Goal: Register for event/course

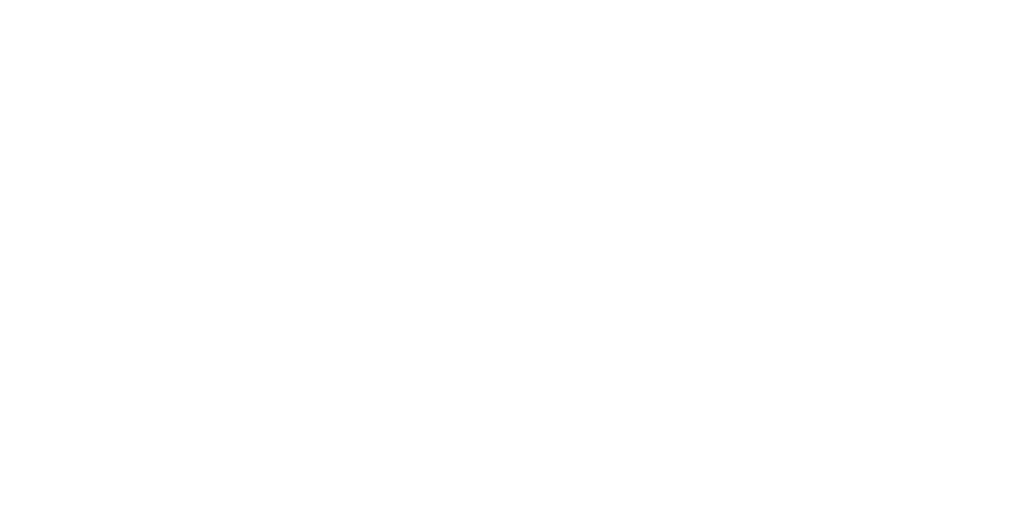
click at [313, 0] on html at bounding box center [512, 0] width 1024 height 0
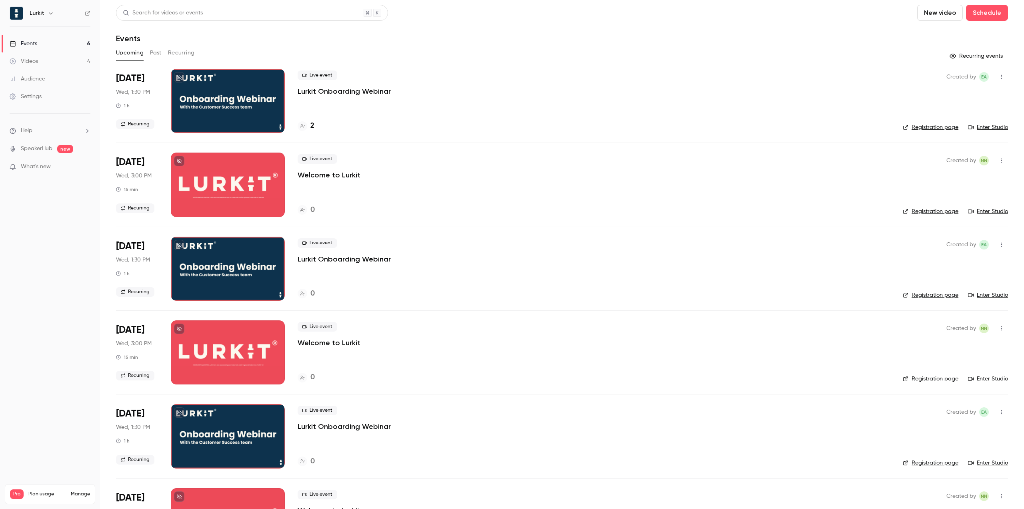
click at [987, 128] on link "Enter Studio" at bounding box center [988, 127] width 40 height 8
click at [517, 115] on div "Live event Lurkit Onboarding Webinar 2" at bounding box center [594, 101] width 593 height 64
click at [339, 90] on p "Lurkit Onboarding Webinar" at bounding box center [344, 91] width 93 height 10
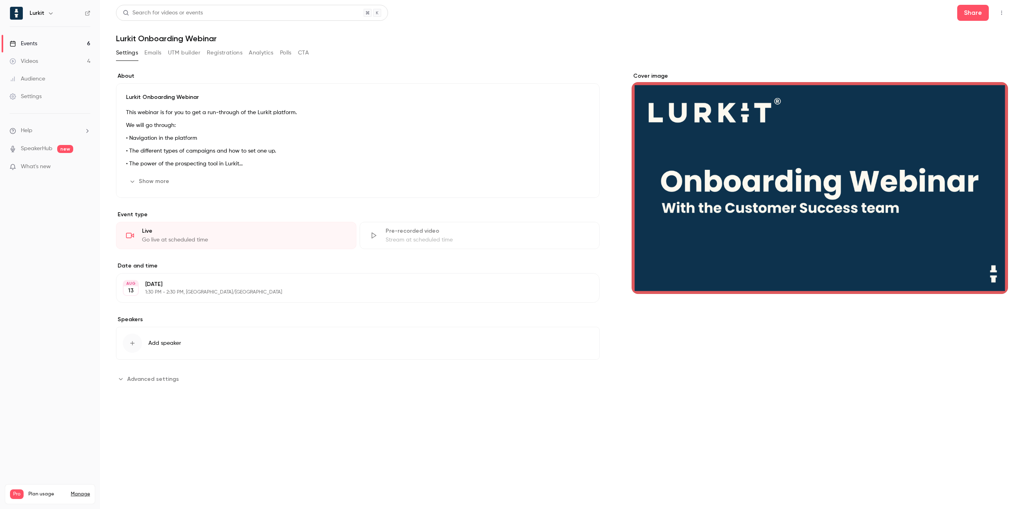
click at [237, 52] on button "Registrations" at bounding box center [225, 52] width 36 height 13
